Goal: Task Accomplishment & Management: Manage account settings

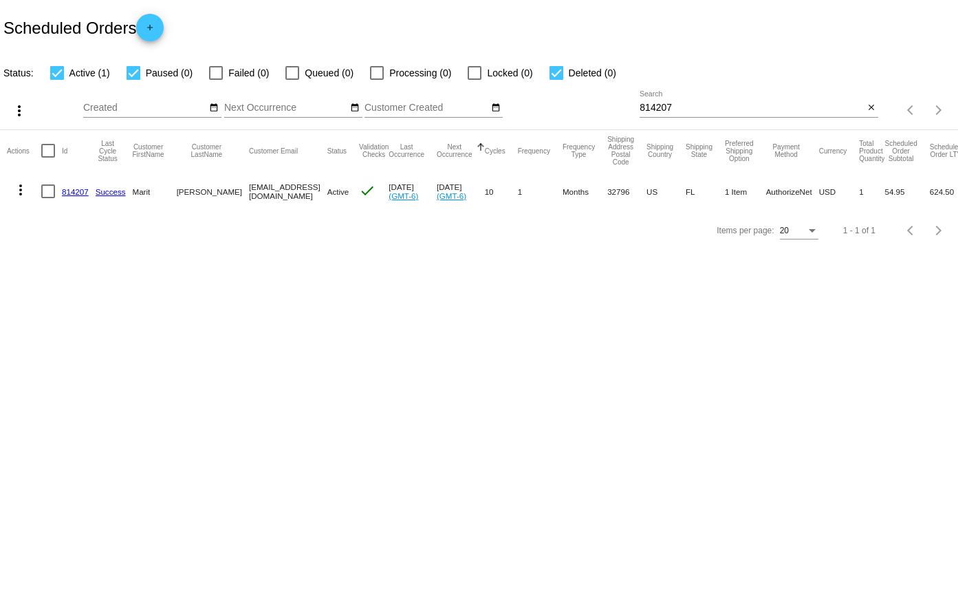
click at [744, 100] on div "814207 Search" at bounding box center [752, 104] width 224 height 27
click at [723, 103] on input "814207" at bounding box center [752, 108] width 224 height 11
paste input "30212"
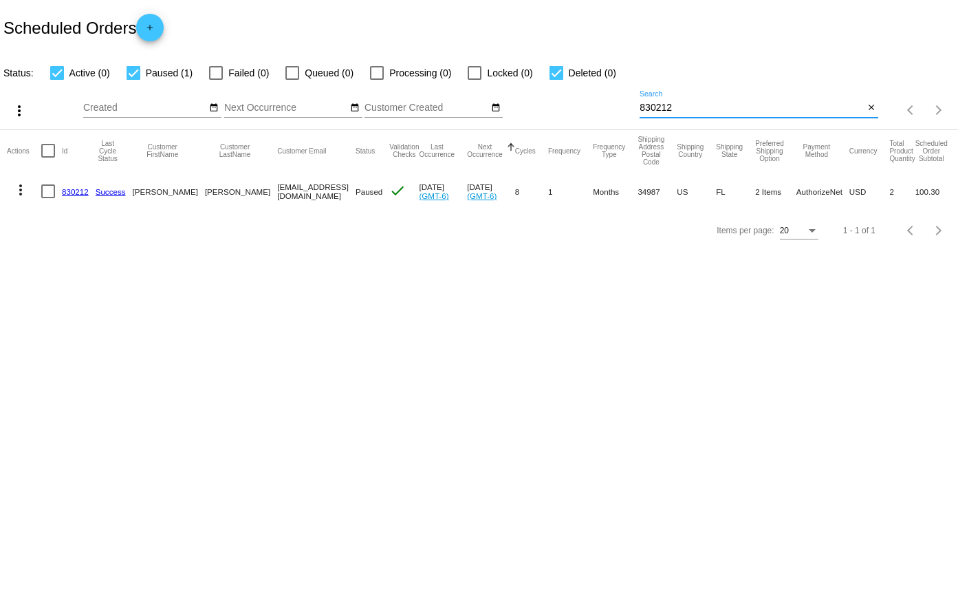
type input "830212"
click at [73, 191] on link "830212" at bounding box center [75, 191] width 27 height 9
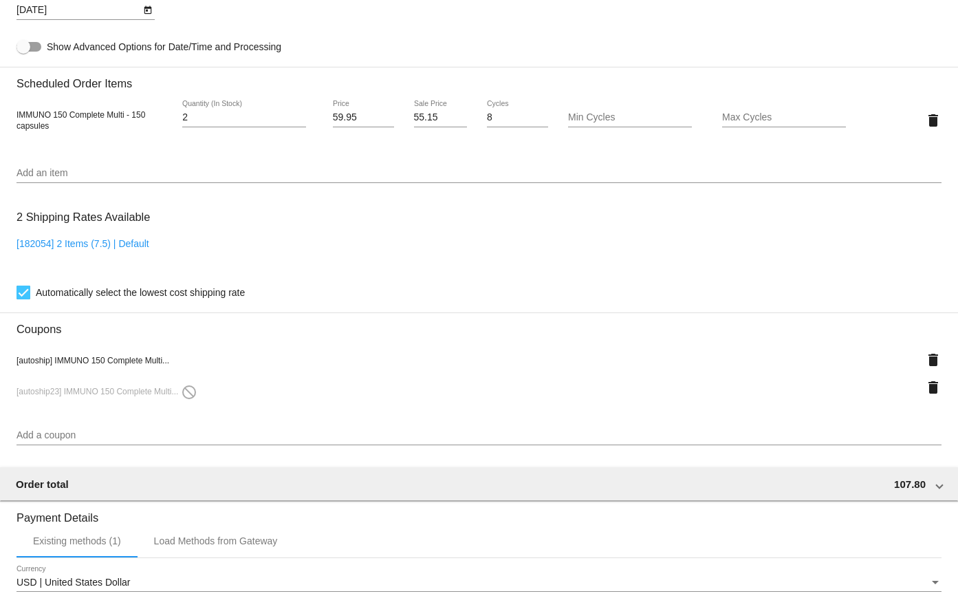
scroll to position [894, 0]
type input "1"
click at [298, 116] on input "1" at bounding box center [244, 115] width 124 height 11
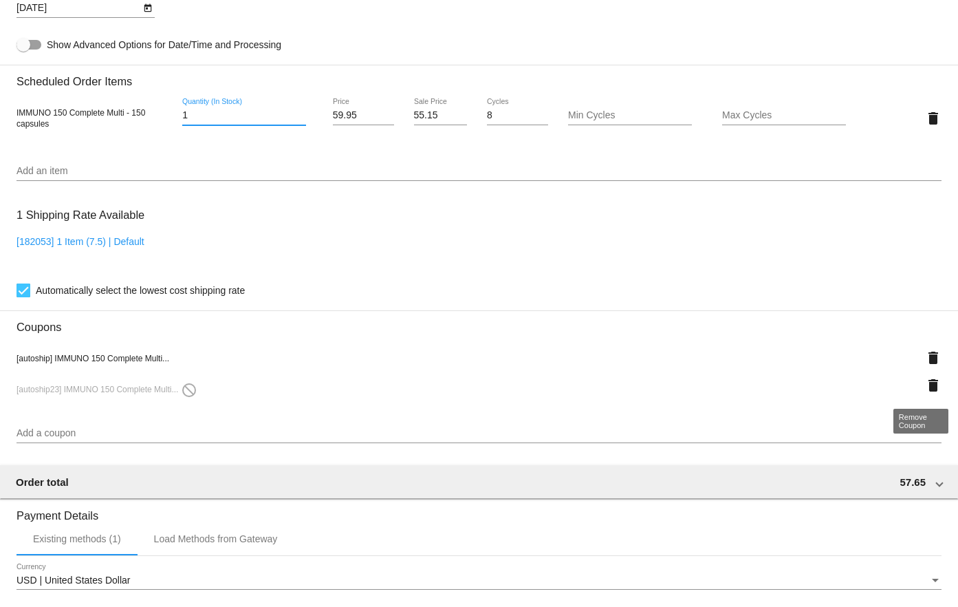
click at [925, 379] on mat-icon "delete" at bounding box center [933, 385] width 17 height 17
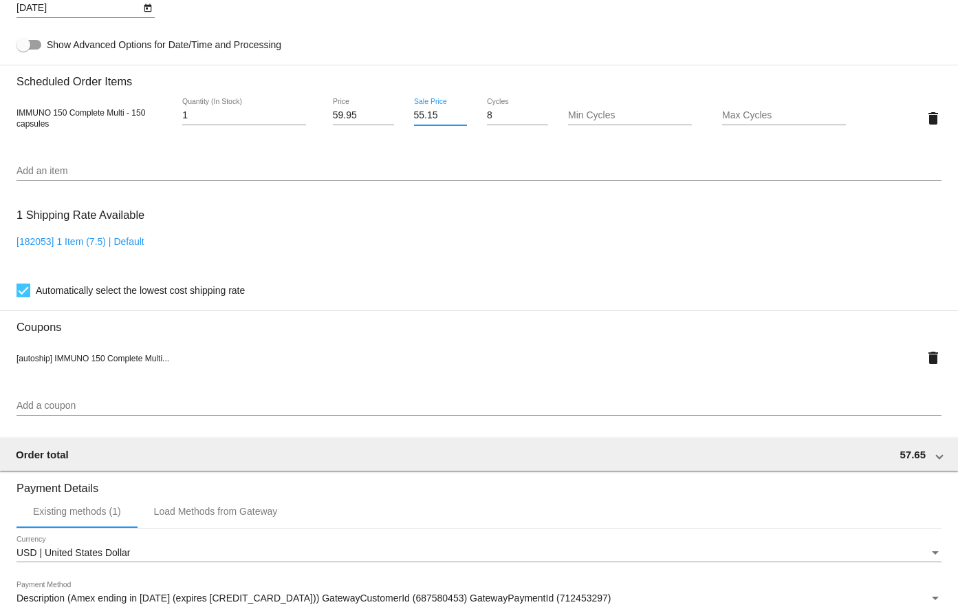
click at [429, 118] on input "55.15" at bounding box center [441, 115] width 54 height 11
type input "54.55"
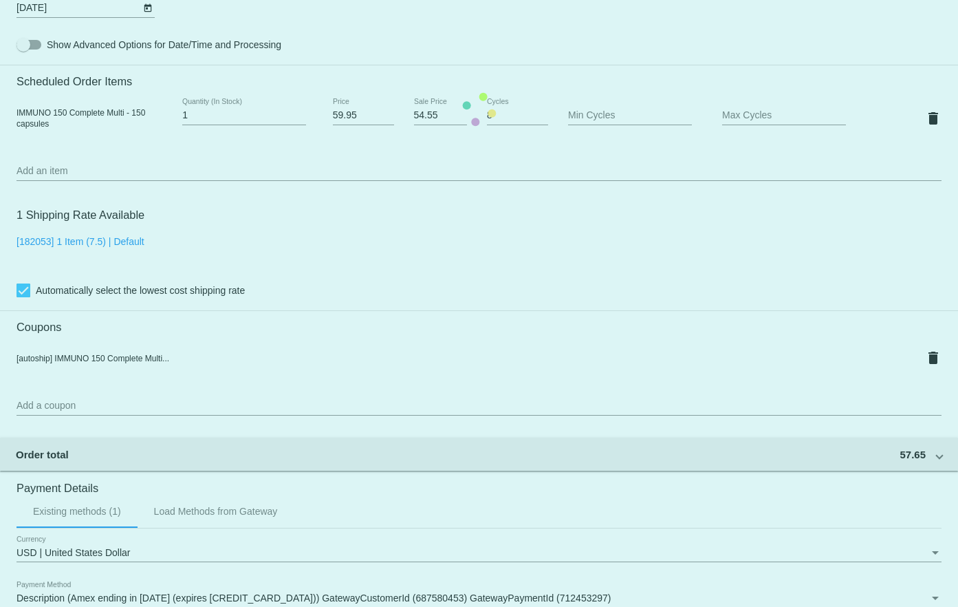
click at [432, 41] on mat-card "Customer 5051088: [PERSON_NAME] [EMAIL_ADDRESS][DOMAIN_NAME] Customer Shipping …" at bounding box center [479, 109] width 958 height 1424
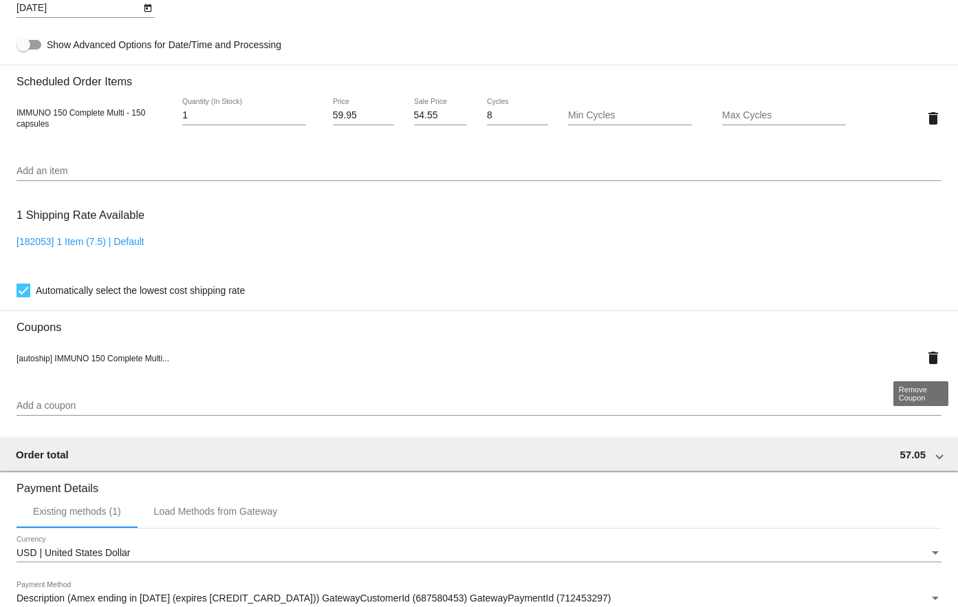
click at [925, 351] on mat-icon "delete" at bounding box center [933, 357] width 17 height 17
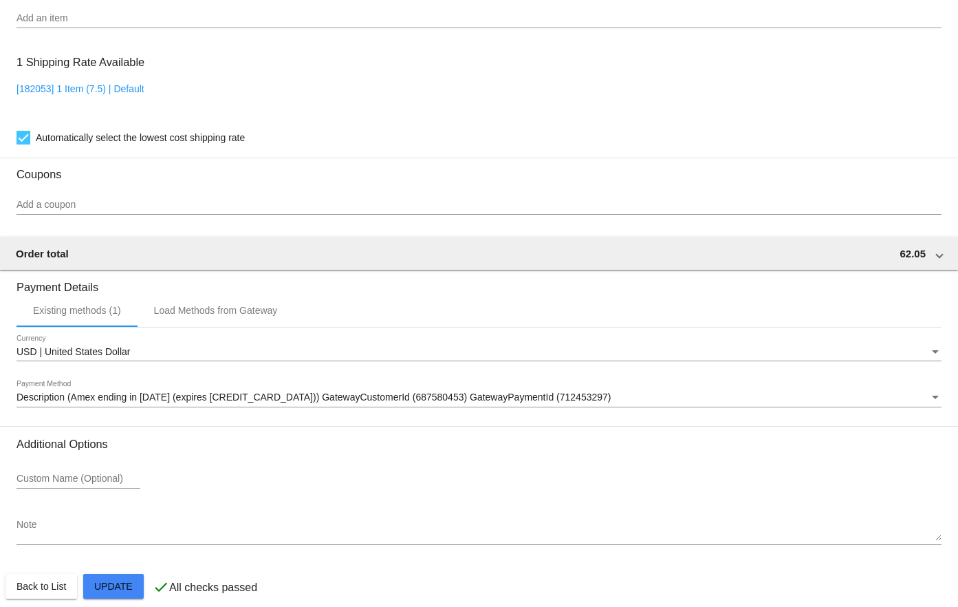
scroll to position [1061, 0]
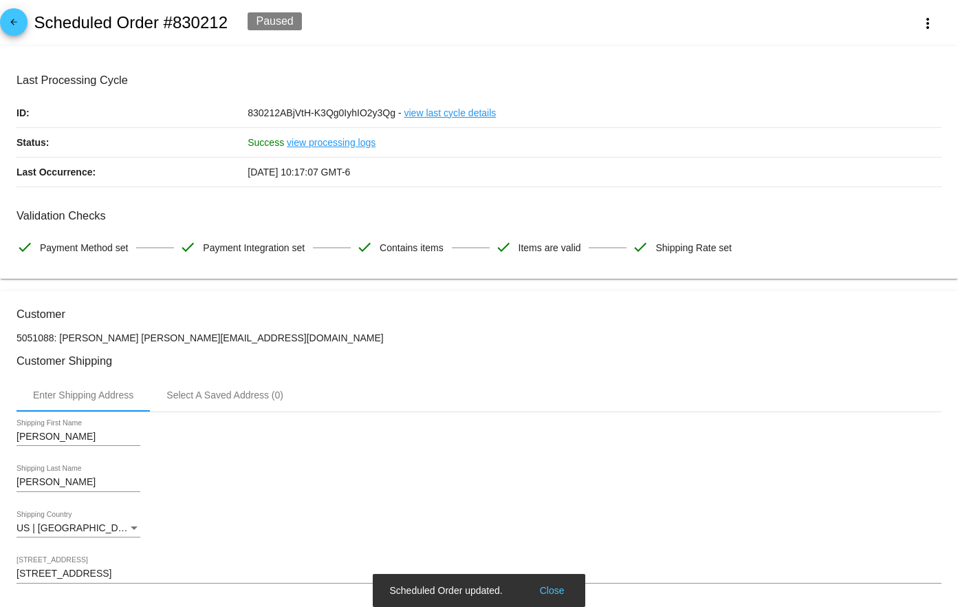
scroll to position [0, 0]
